Goal: Task Accomplishment & Management: Manage account settings

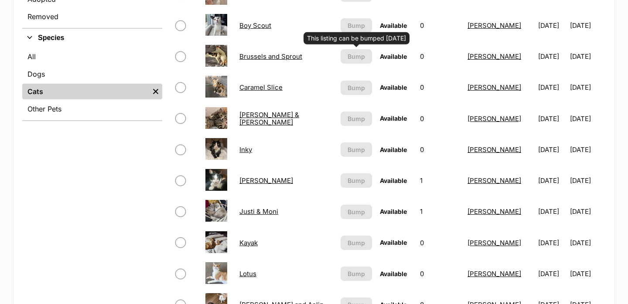
scroll to position [354, 0]
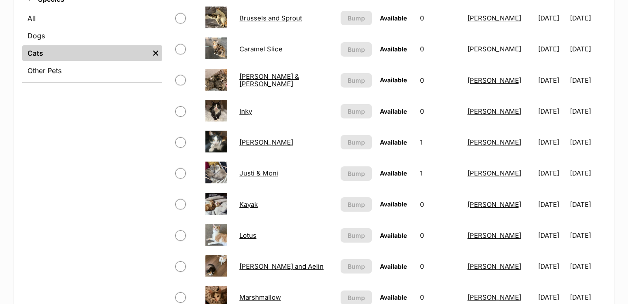
click at [249, 201] on link "Kayak" at bounding box center [248, 204] width 18 height 8
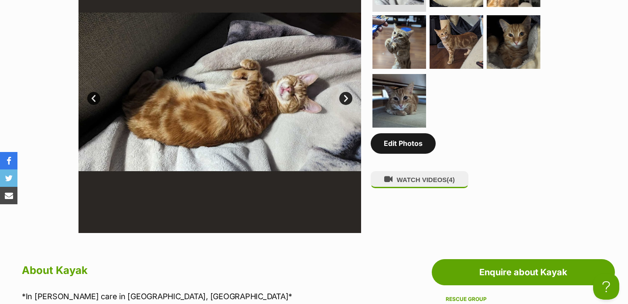
click at [394, 147] on link "Edit Photos" at bounding box center [402, 143] width 65 height 20
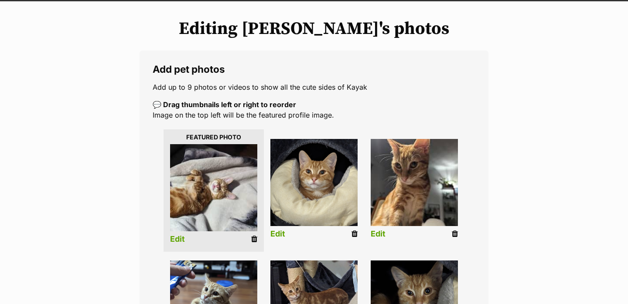
scroll to position [98, 0]
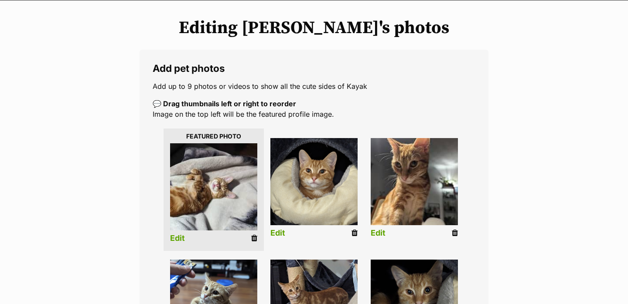
click at [176, 239] on link "Edit" at bounding box center [177, 238] width 15 height 9
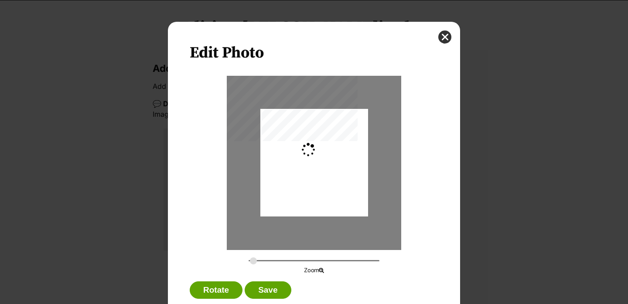
scroll to position [0, 0]
drag, startPoint x: 301, startPoint y: 205, endPoint x: 264, endPoint y: 204, distance: 36.6
click at [264, 204] on div "Dialog Window - Close (Press escape to close)" at bounding box center [279, 163] width 191 height 108
drag, startPoint x: 254, startPoint y: 261, endPoint x: 268, endPoint y: 259, distance: 14.9
type input "0.6254"
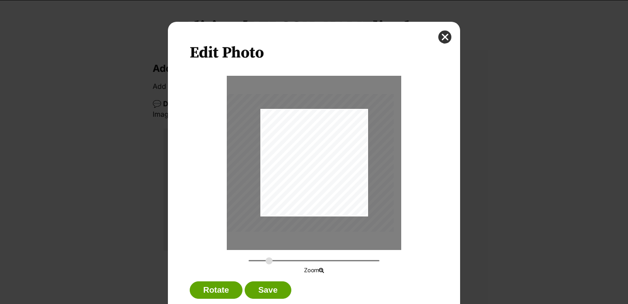
click at [268, 259] on input "Dialog Window - Close (Press escape to close)" at bounding box center [313, 261] width 131 height 8
click at [285, 215] on div "Dialog Window - Close (Press escape to close)" at bounding box center [270, 165] width 245 height 138
drag, startPoint x: 291, startPoint y: 205, endPoint x: 291, endPoint y: 200, distance: 4.8
click at [291, 200] on div "Dialog Window - Close (Press escape to close)" at bounding box center [270, 160] width 245 height 138
click at [255, 287] on button "Save" at bounding box center [267, 290] width 46 height 17
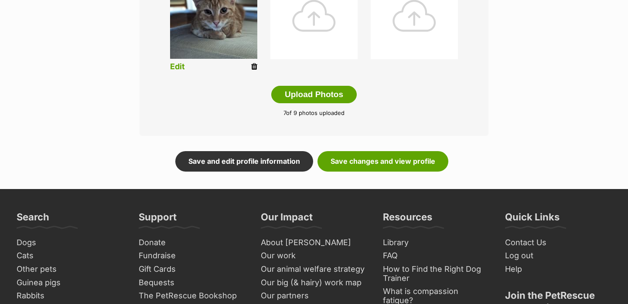
scroll to position [505, 0]
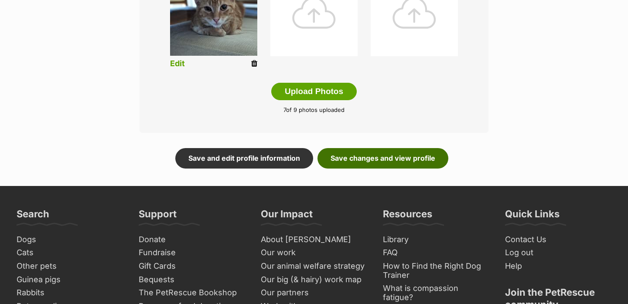
click at [405, 164] on link "Save changes and view profile" at bounding box center [382, 158] width 131 height 20
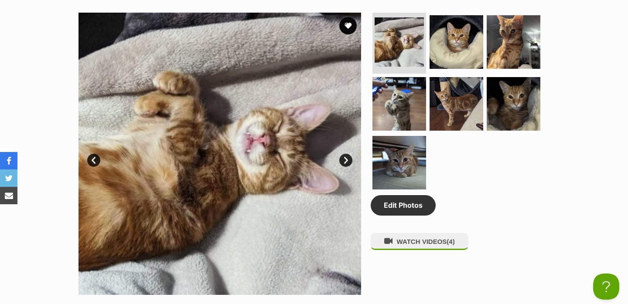
scroll to position [447, 0]
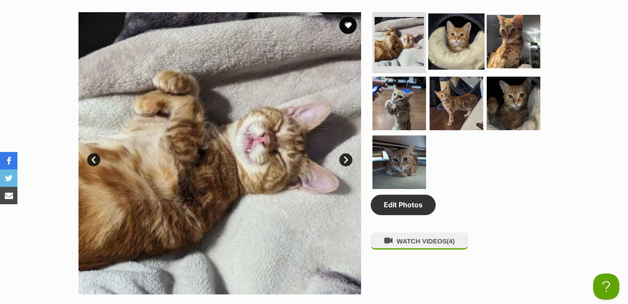
click at [445, 57] on img at bounding box center [456, 42] width 56 height 56
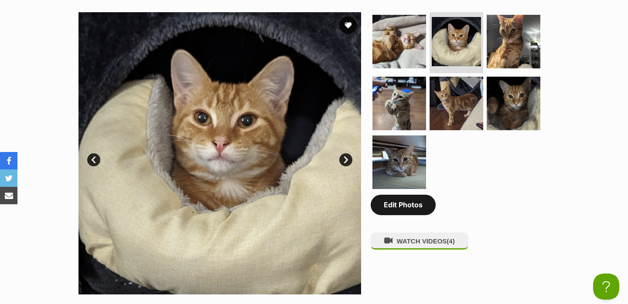
click at [388, 206] on link "Edit Photos" at bounding box center [402, 205] width 65 height 20
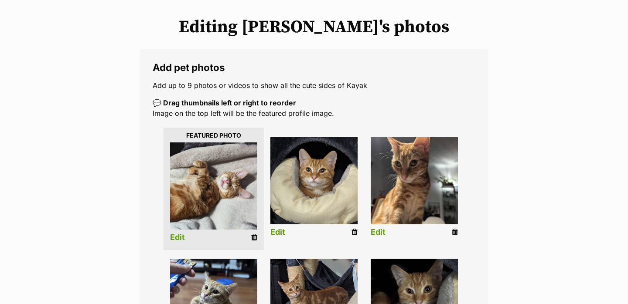
scroll to position [100, 0]
click at [176, 240] on link "Edit" at bounding box center [177, 237] width 15 height 9
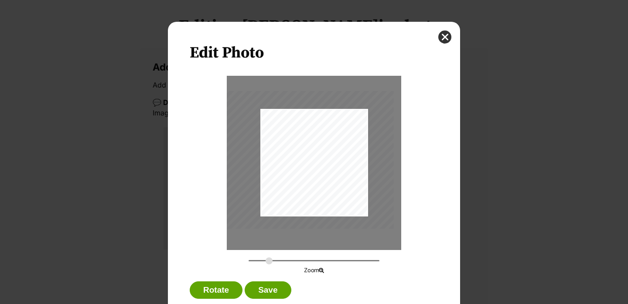
scroll to position [0, 0]
drag, startPoint x: 265, startPoint y: 262, endPoint x: 197, endPoint y: 263, distance: 68.4
type input "0.4881"
click at [248, 263] on input "Dialog Window - Close (Press escape to close)" at bounding box center [313, 261] width 131 height 8
click at [273, 228] on div "Dialog Window - Close (Press escape to close)" at bounding box center [314, 163] width 174 height 174
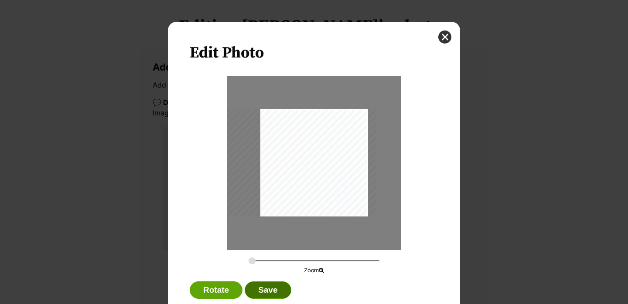
click at [262, 296] on button "Save" at bounding box center [267, 290] width 46 height 17
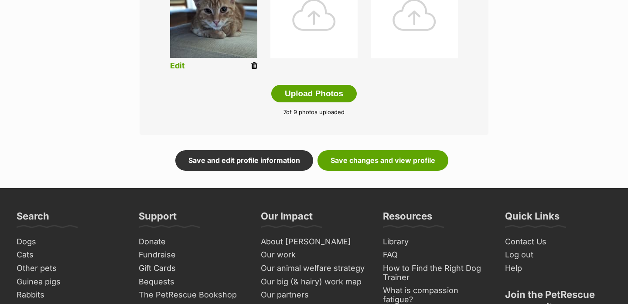
scroll to position [544, 0]
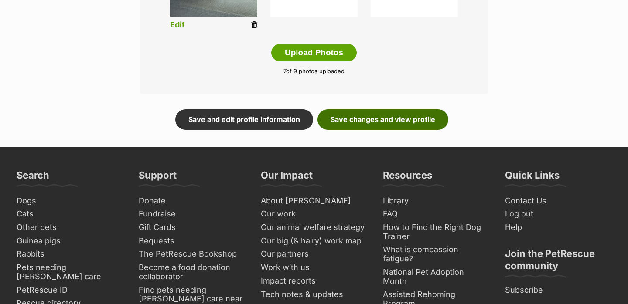
click at [369, 120] on link "Save changes and view profile" at bounding box center [382, 119] width 131 height 20
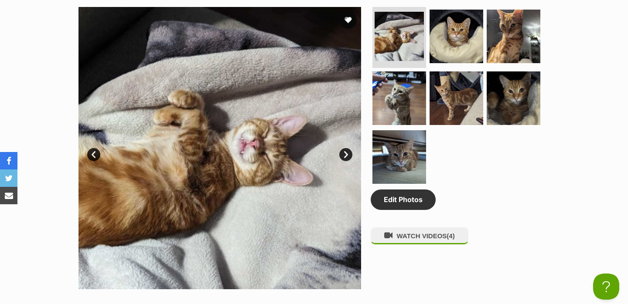
click at [346, 154] on link "Next" at bounding box center [345, 154] width 13 height 13
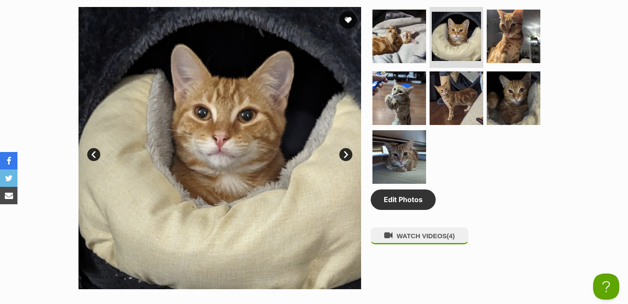
click at [346, 154] on link "Next" at bounding box center [345, 154] width 13 height 13
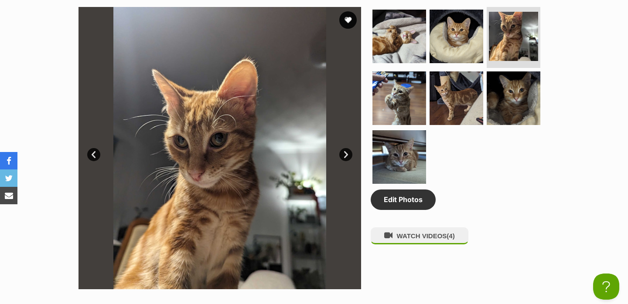
click at [346, 154] on link "Next" at bounding box center [345, 154] width 13 height 13
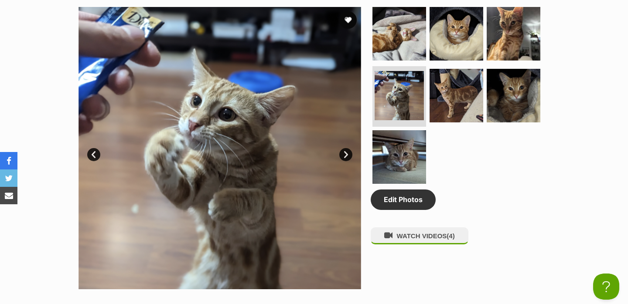
click at [346, 154] on link "Next" at bounding box center [345, 154] width 13 height 13
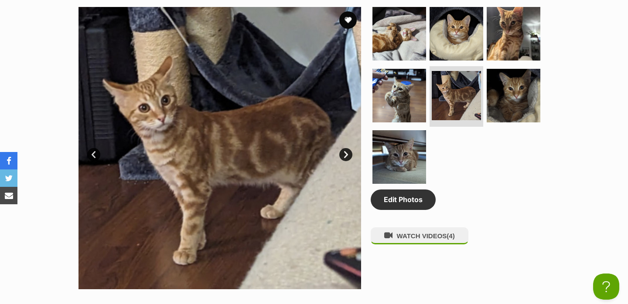
click at [346, 154] on link "Next" at bounding box center [345, 154] width 13 height 13
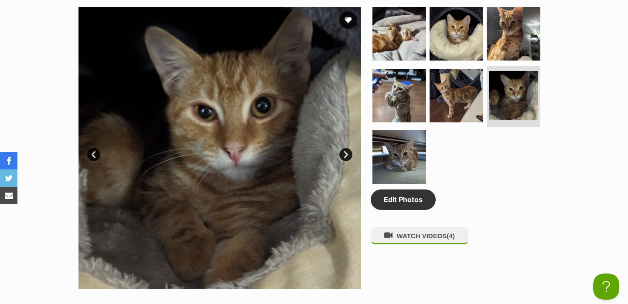
click at [346, 154] on link "Next" at bounding box center [345, 154] width 13 height 13
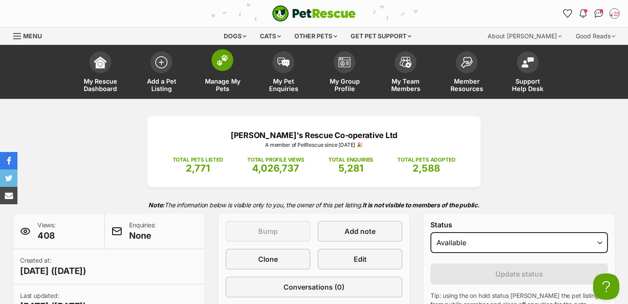
click at [234, 65] on link "Manage My Pets" at bounding box center [222, 73] width 61 height 52
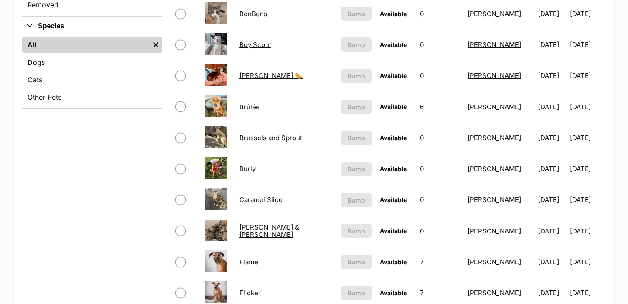
scroll to position [154, 0]
